Goal: Transaction & Acquisition: Purchase product/service

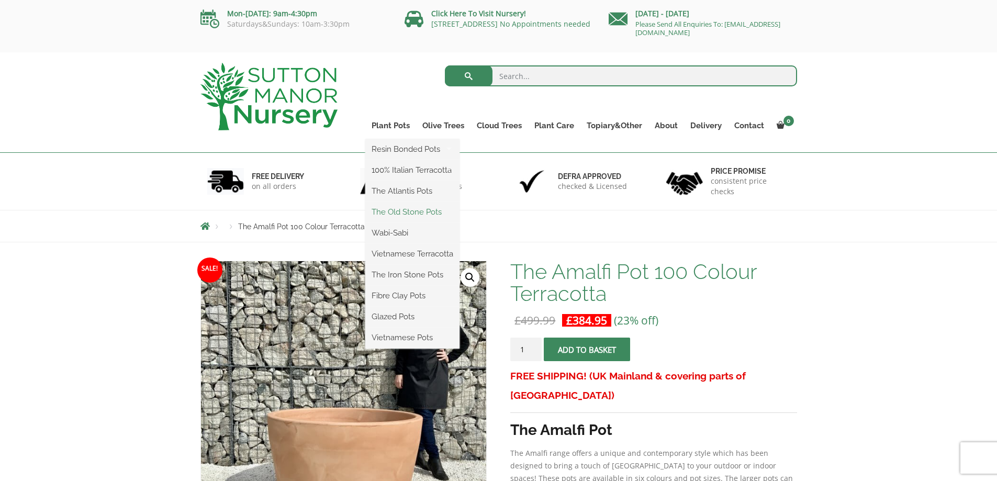
click at [424, 213] on link "The Old Stone Pots" at bounding box center [412, 212] width 94 height 16
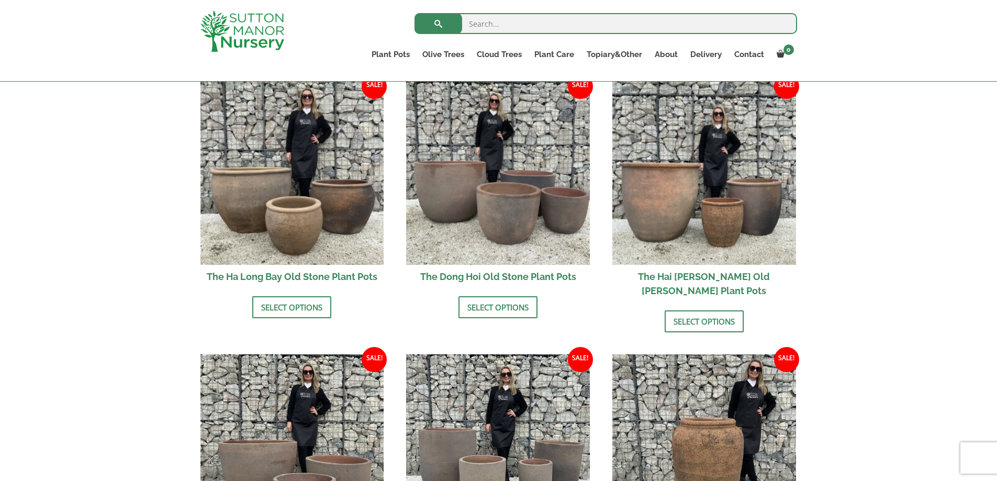
scroll to position [366, 0]
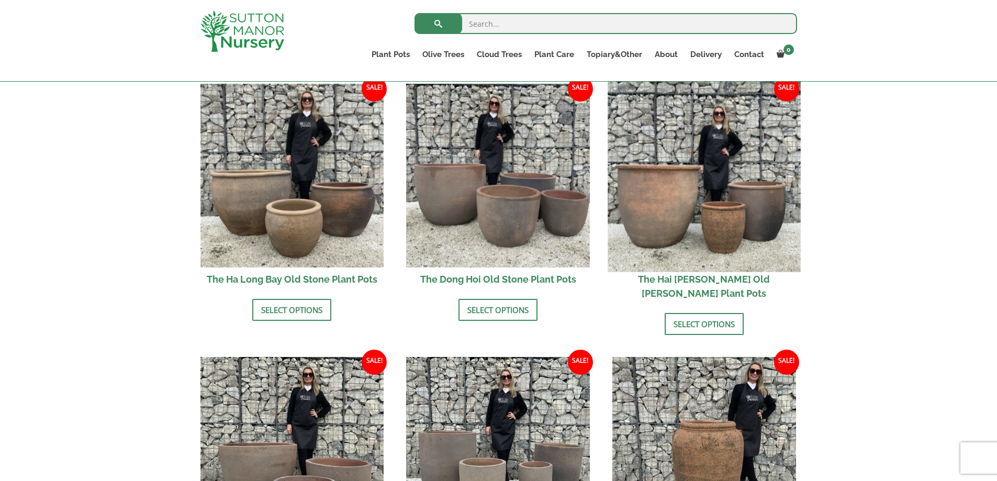
click at [665, 206] on img at bounding box center [704, 175] width 193 height 193
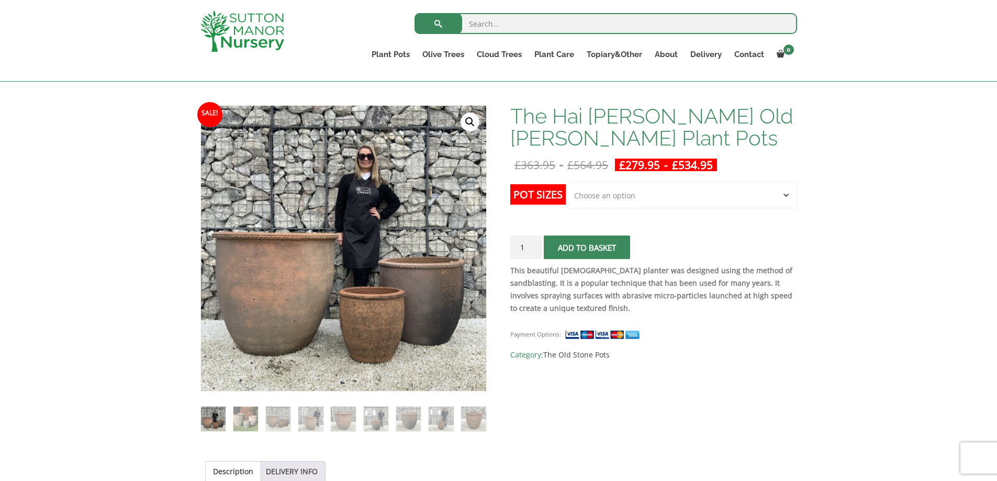
scroll to position [157, 0]
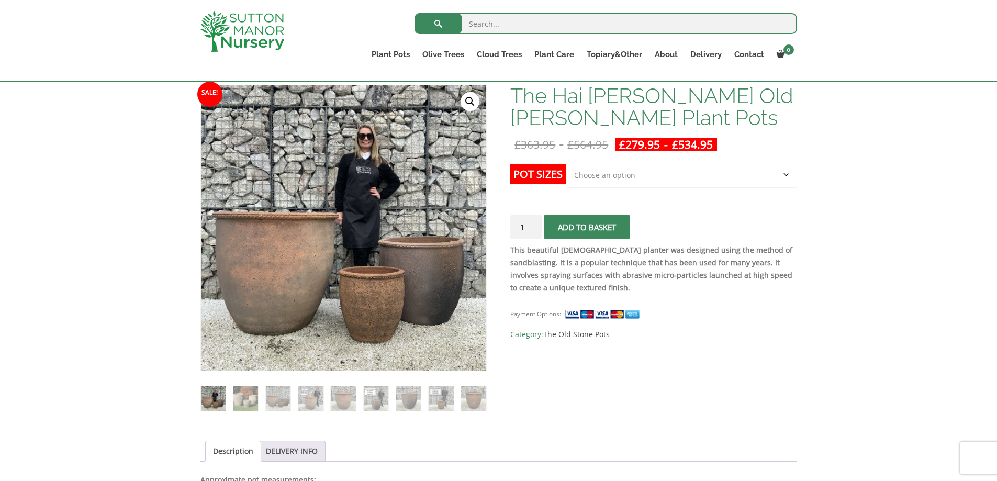
click at [615, 170] on select "Choose an option Click here to buy the 3rd to Largest Pot In The Picture Click …" at bounding box center [681, 175] width 231 height 26
click at [566, 162] on select "Choose an option Click here to buy the 3rd to Largest Pot In The Picture Click …" at bounding box center [681, 175] width 231 height 26
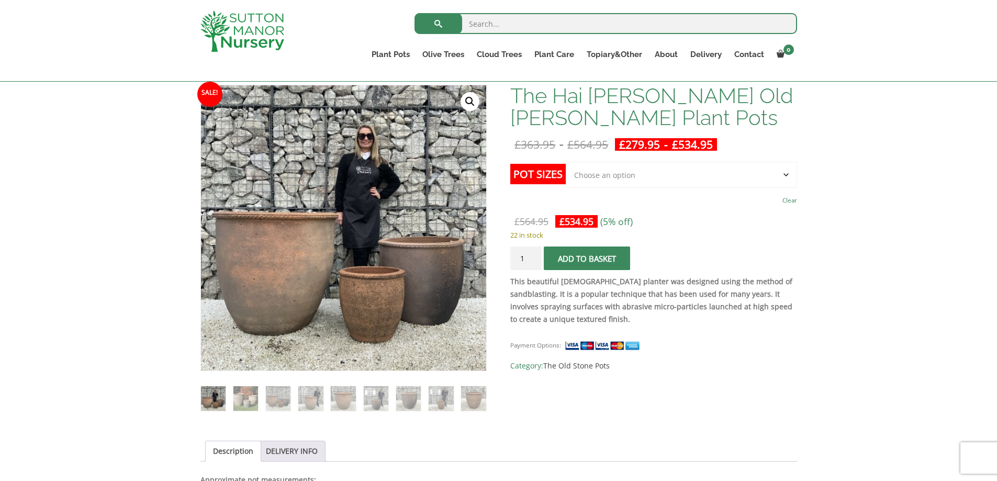
click at [475, 399] on img at bounding box center [473, 398] width 25 height 25
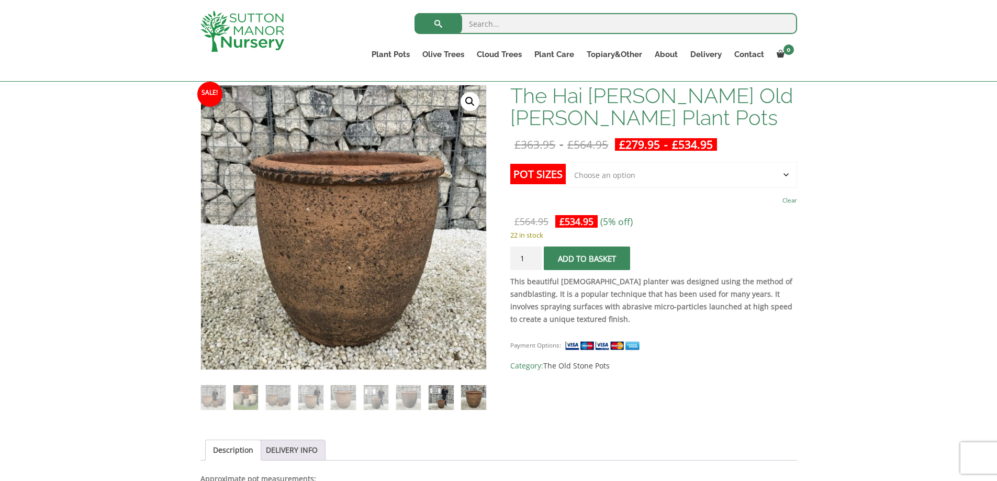
click at [448, 399] on img at bounding box center [441, 397] width 25 height 25
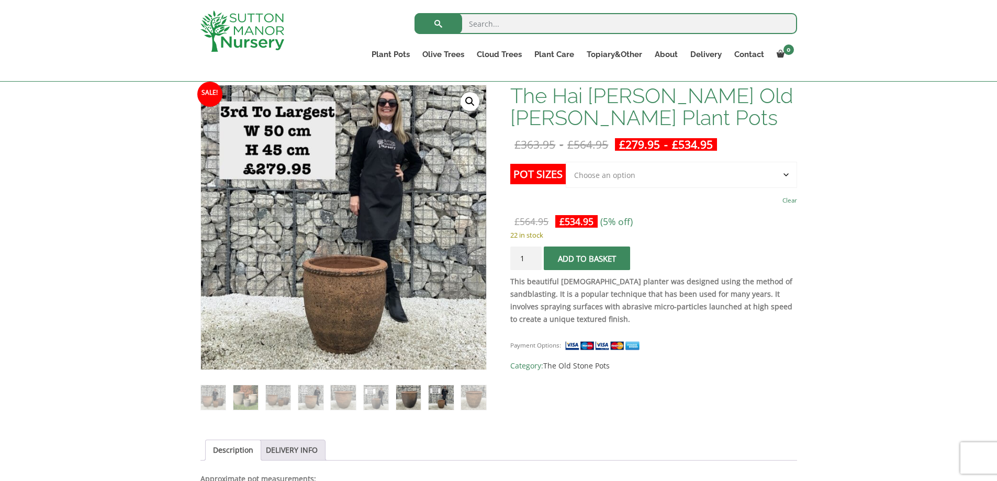
click at [405, 397] on img at bounding box center [408, 397] width 25 height 25
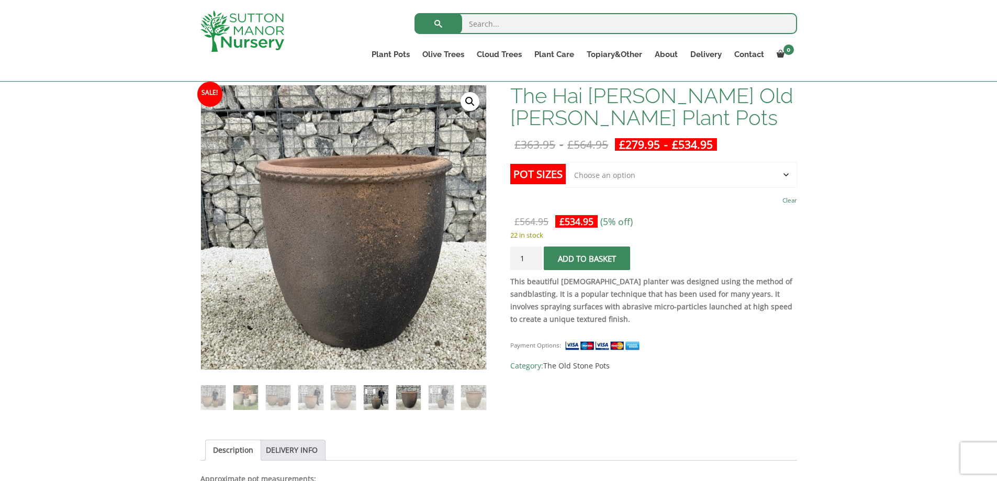
click at [370, 397] on img at bounding box center [376, 397] width 25 height 25
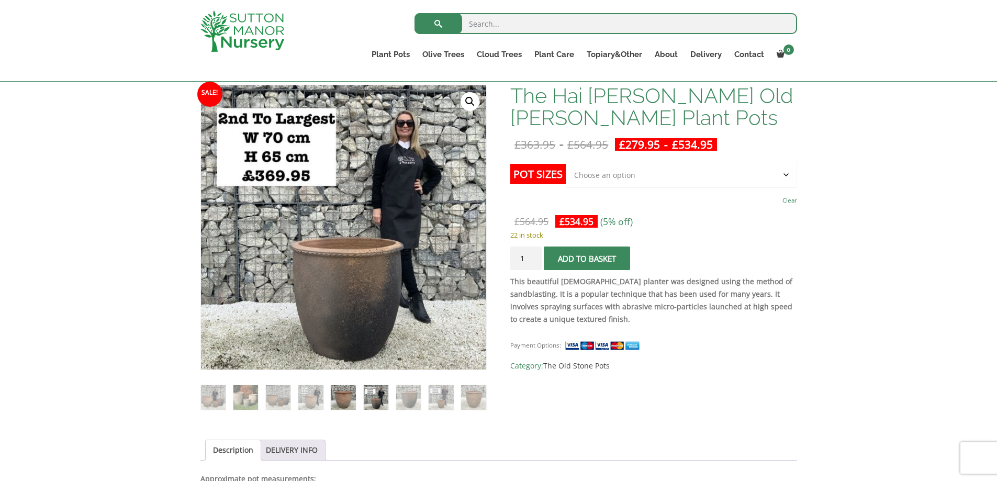
click at [352, 399] on img at bounding box center [343, 397] width 25 height 25
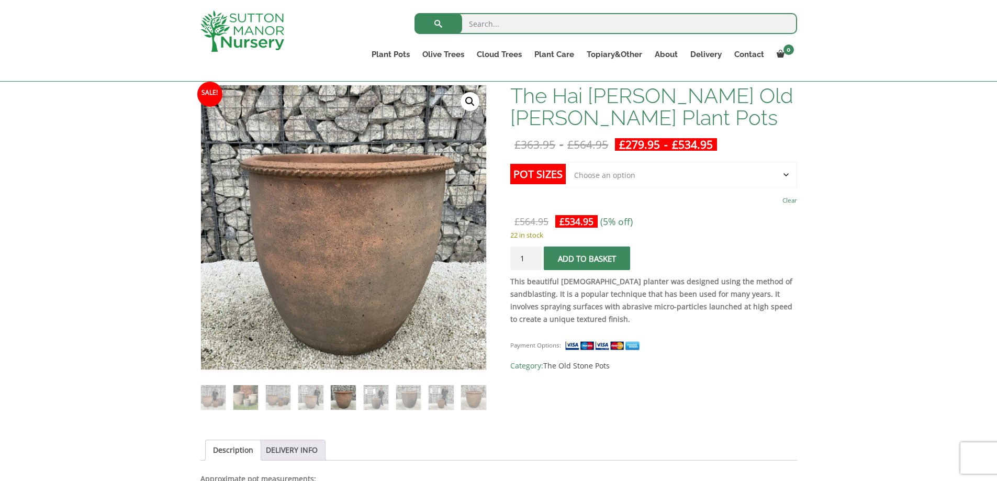
click at [341, 400] on img at bounding box center [343, 397] width 25 height 25
click at [309, 398] on img at bounding box center [310, 397] width 25 height 25
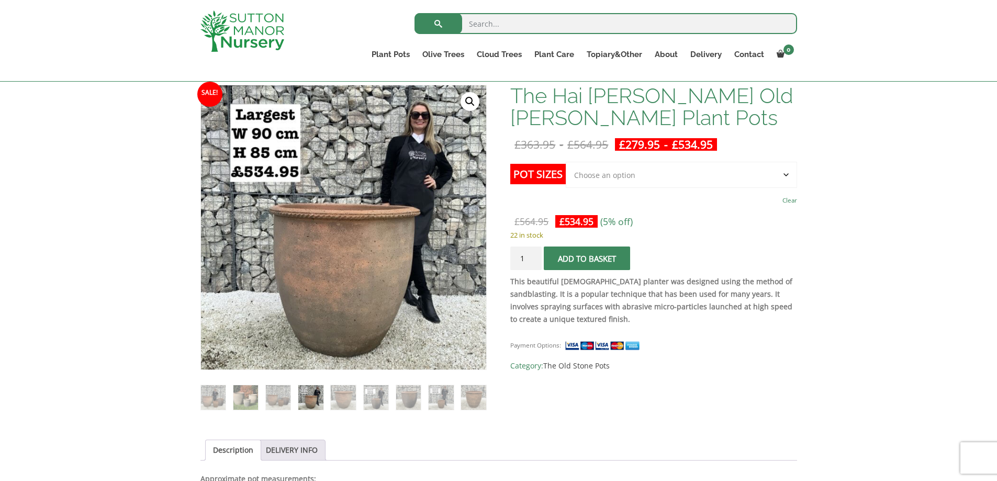
click at [640, 181] on select "Choose an option Click here to buy the 3rd to Largest Pot In The Picture Click …" at bounding box center [681, 175] width 231 height 26
click at [566, 162] on select "Choose an option Click here to buy the 3rd to Largest Pot In The Picture Click …" at bounding box center [681, 175] width 231 height 26
select select "Click here to buy the 3rd to Largest Pot In The Picture"
click at [441, 405] on img at bounding box center [441, 398] width 25 height 25
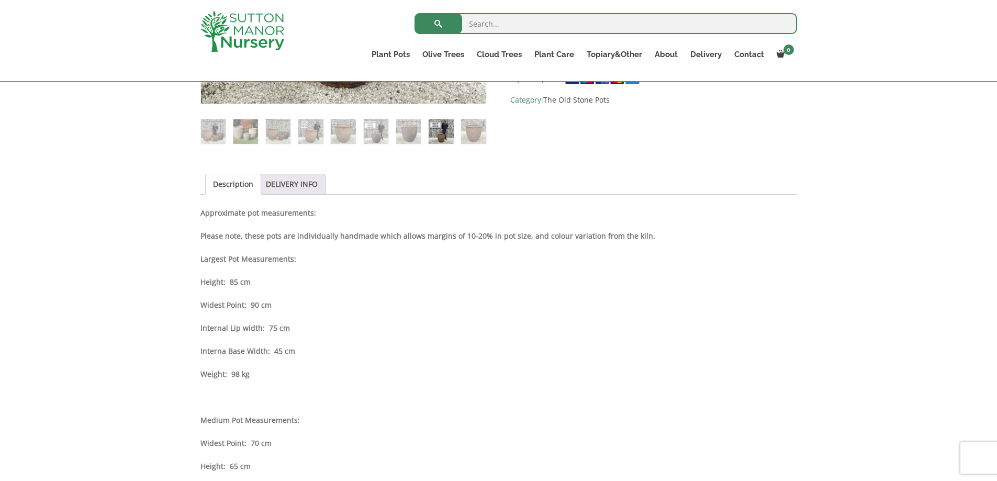
scroll to position [524, 0]
